Goal: Check status: Check status

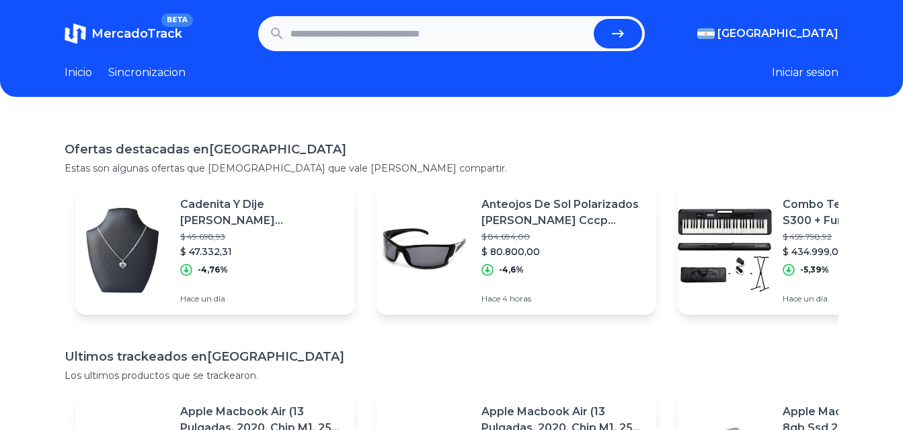
click at [456, 39] on input "text" at bounding box center [440, 34] width 299 height 30
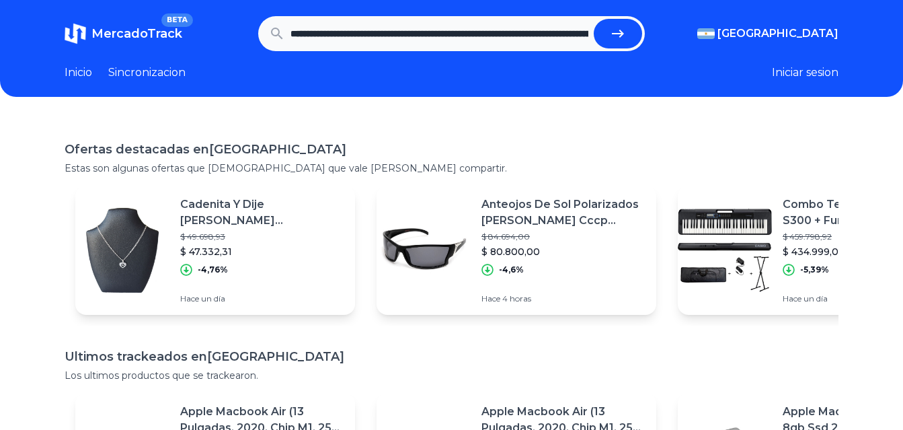
scroll to position [0, 1431]
click at [599, 19] on button "submit" at bounding box center [623, 34] width 48 height 30
type input "**********"
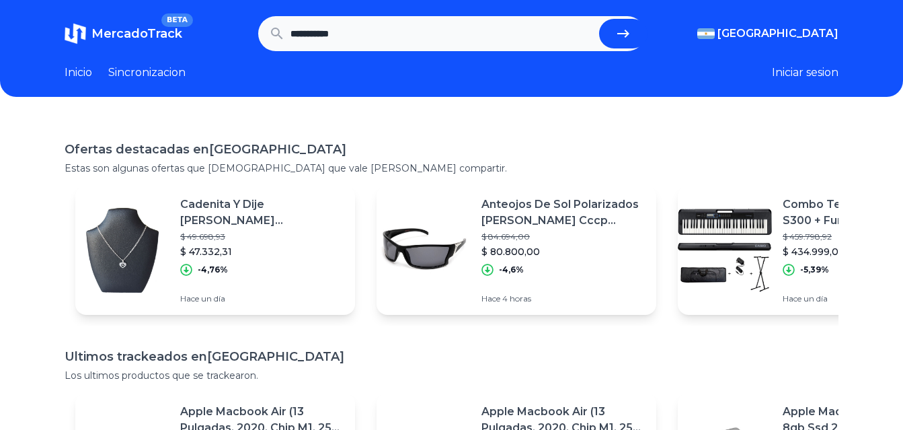
scroll to position [0, 0]
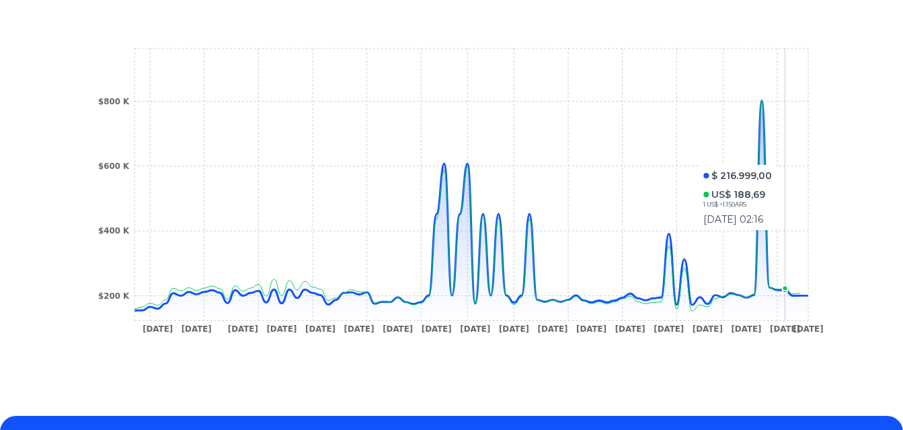
scroll to position [336, 0]
